Goal: Find specific page/section: Find specific page/section

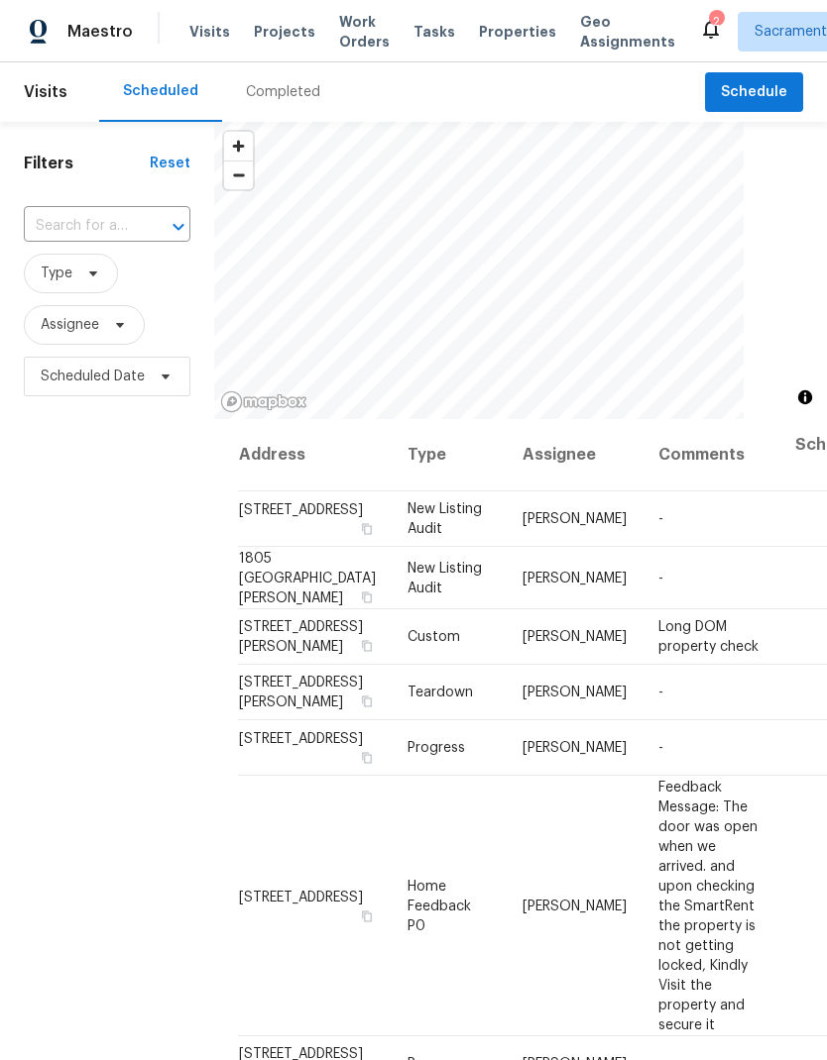
click at [277, 36] on span "Projects" at bounding box center [284, 32] width 61 height 20
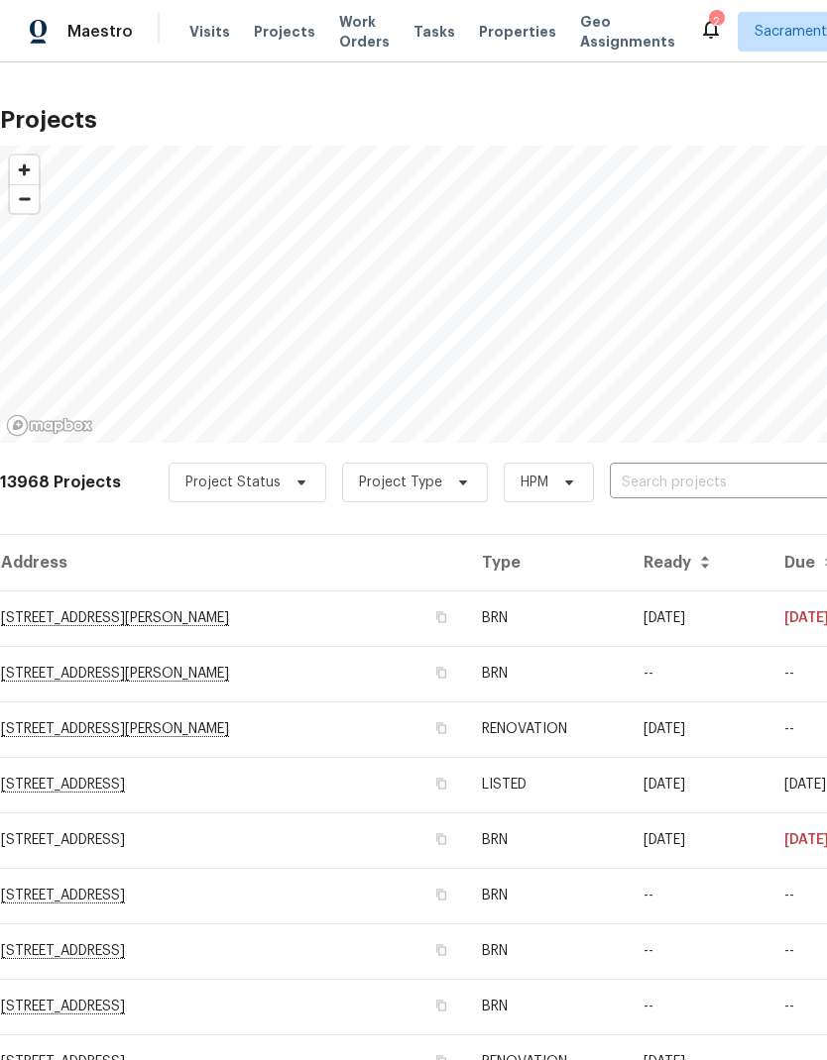
click at [493, 24] on span "Properties" at bounding box center [517, 32] width 77 height 20
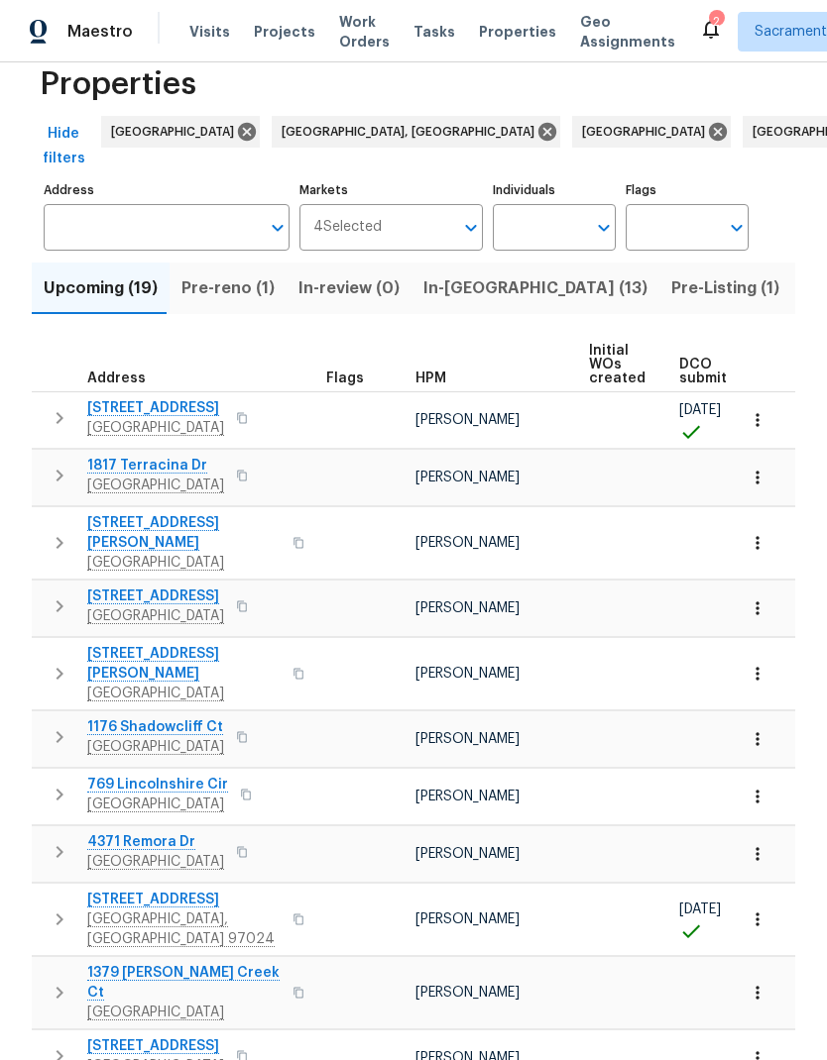
scroll to position [36, 0]
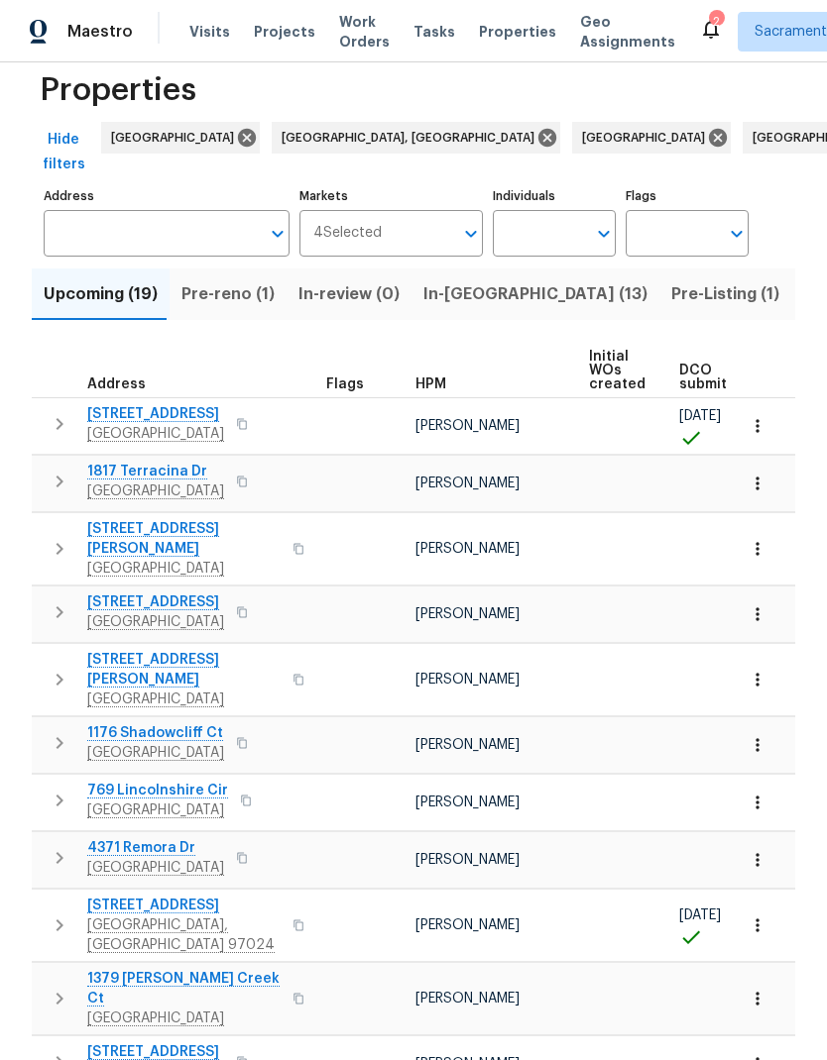
click at [469, 280] on span "In-[GEOGRAPHIC_DATA] (13)" at bounding box center [535, 294] width 224 height 28
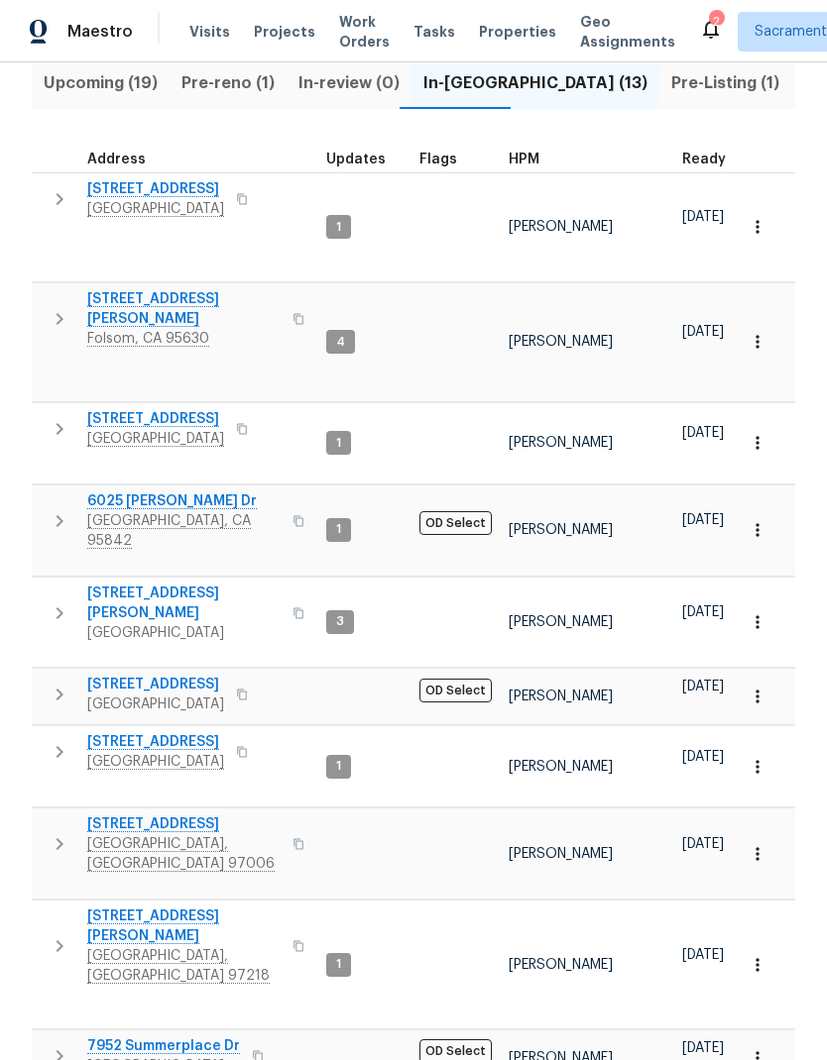
scroll to position [246, 0]
